Goal: Information Seeking & Learning: Learn about a topic

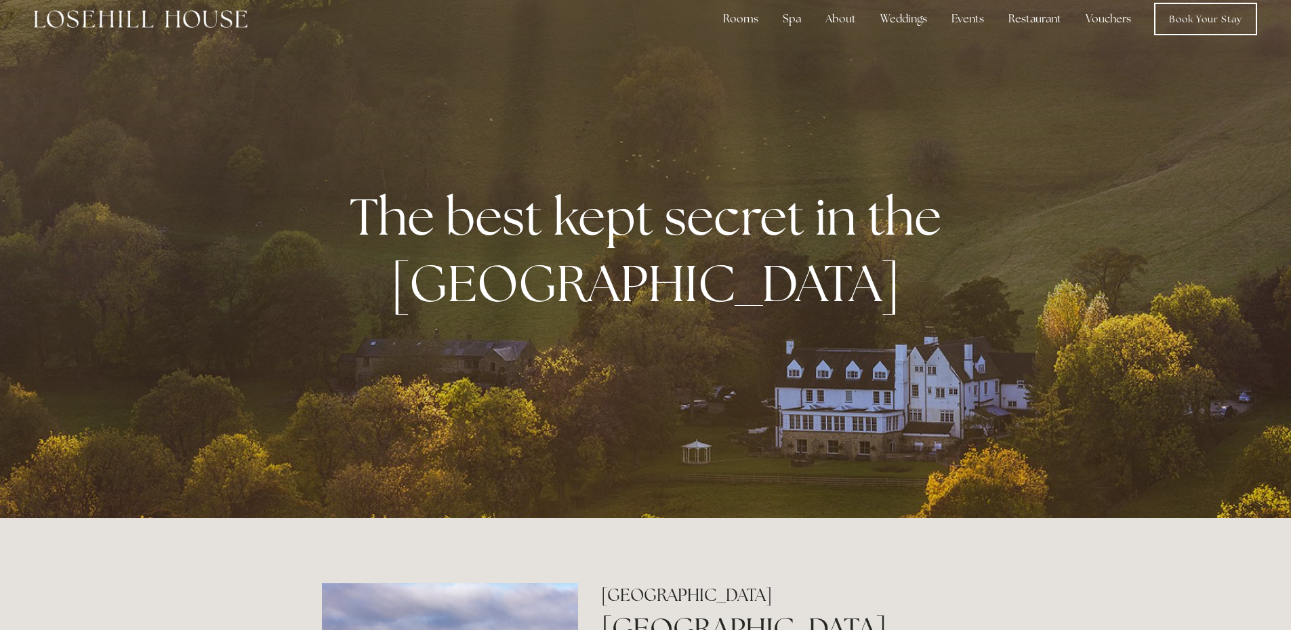
scroll to position [22, 0]
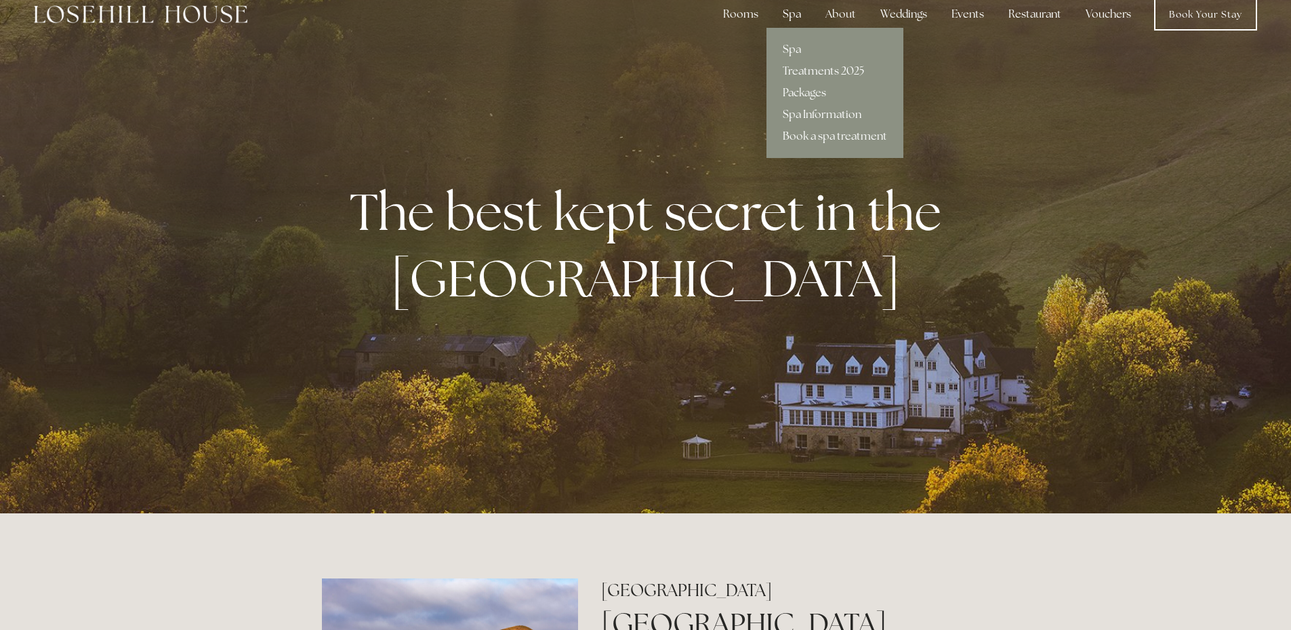
click at [787, 6] on div "Spa" at bounding box center [792, 14] width 40 height 27
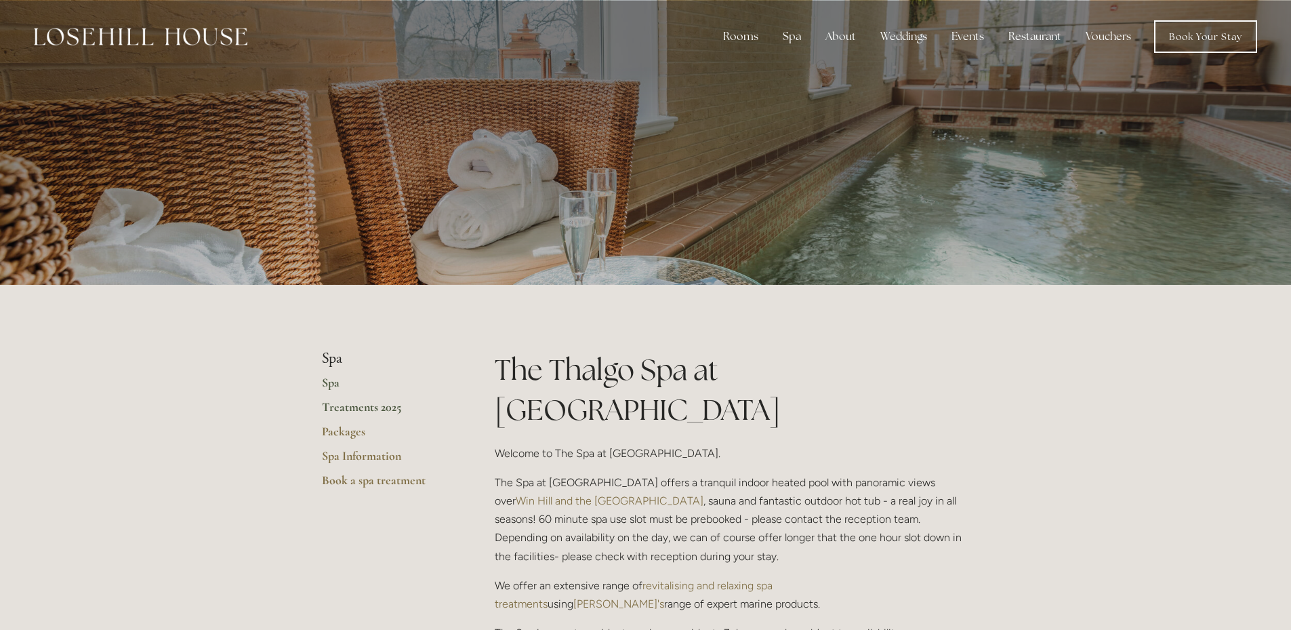
click at [356, 410] on link "Treatments 2025" at bounding box center [386, 411] width 129 height 24
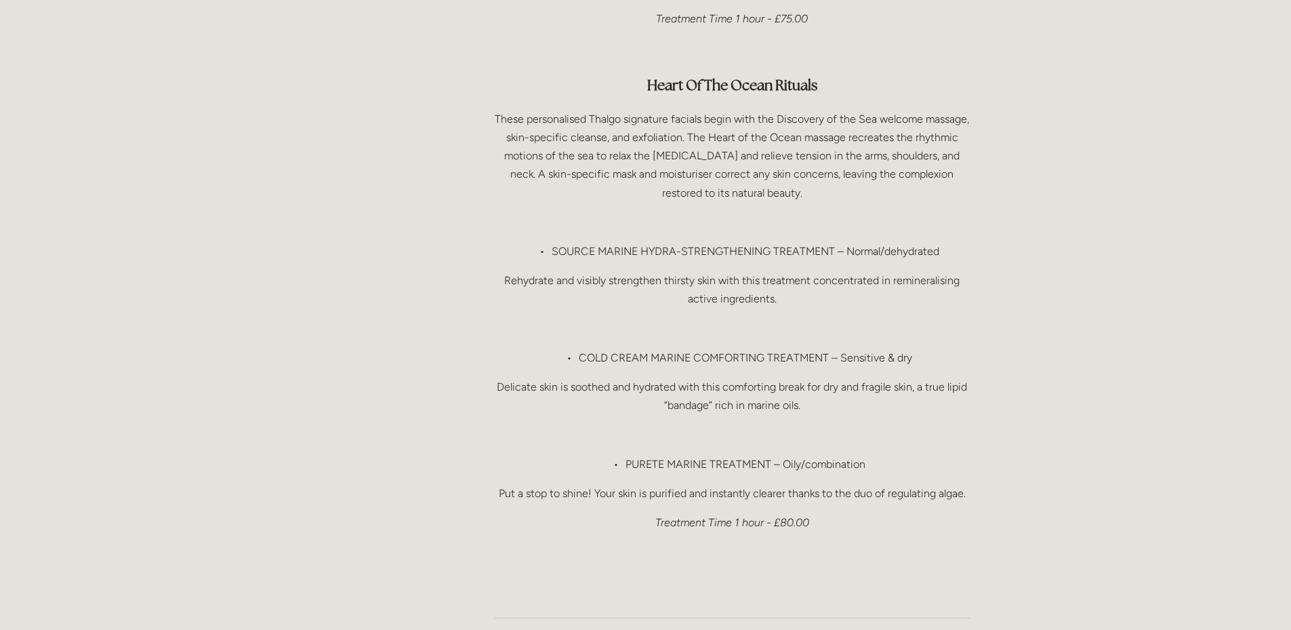
scroll to position [1310, 0]
